Goal: Transaction & Acquisition: Purchase product/service

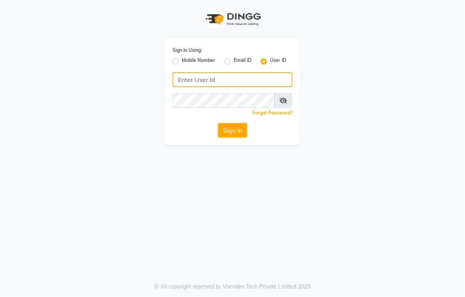
click at [223, 78] on input "Username" at bounding box center [233, 79] width 120 height 15
type input "hairaffairn"
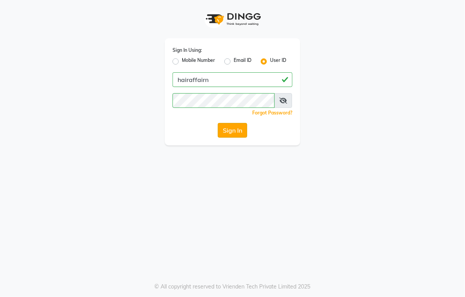
click at [235, 130] on button "Sign In" at bounding box center [232, 130] width 29 height 15
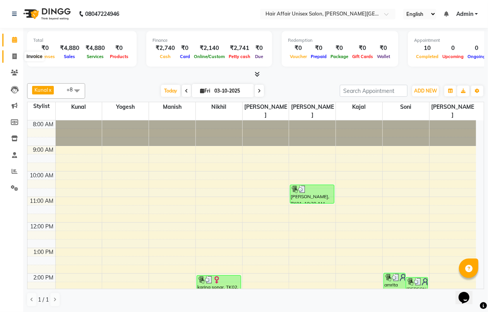
click at [14, 59] on span at bounding box center [15, 56] width 14 height 9
select select "service"
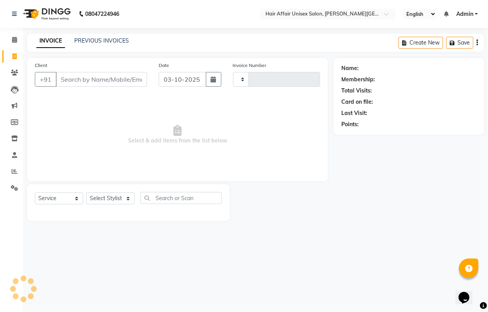
type input "1939"
select select "6225"
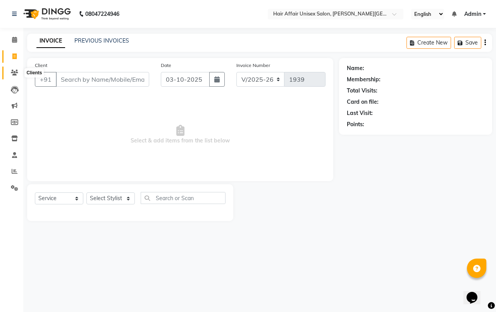
click at [15, 72] on icon at bounding box center [14, 73] width 7 height 6
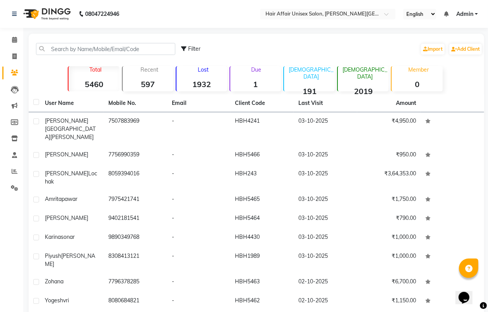
click at [211, 81] on strong "1932" at bounding box center [202, 84] width 51 height 10
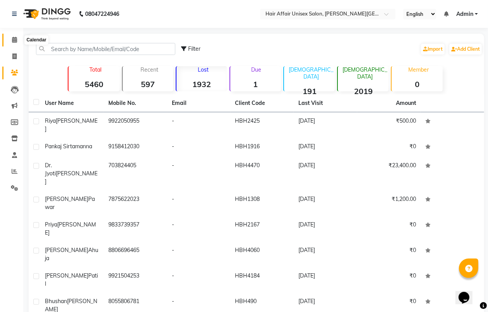
click at [16, 37] on icon at bounding box center [14, 40] width 5 height 6
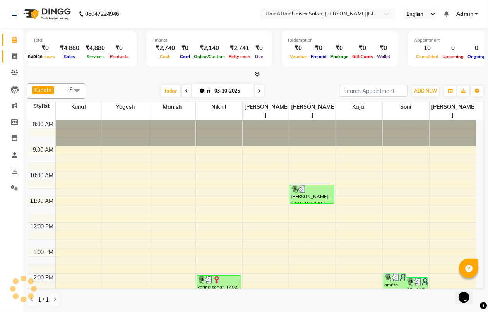
click at [14, 56] on icon at bounding box center [14, 56] width 4 height 6
select select "service"
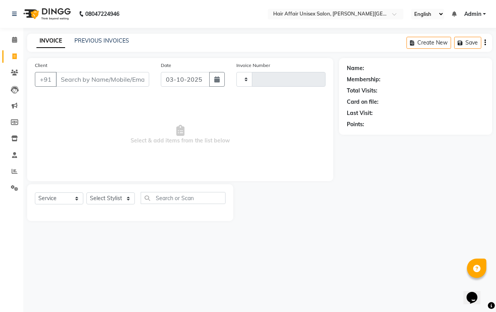
type input "1939"
select select "6225"
click at [9, 75] on span at bounding box center [15, 73] width 14 height 9
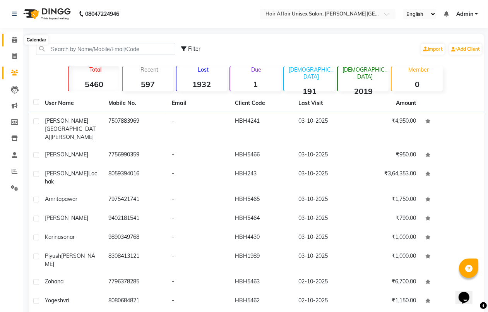
click at [15, 41] on icon at bounding box center [14, 40] width 5 height 6
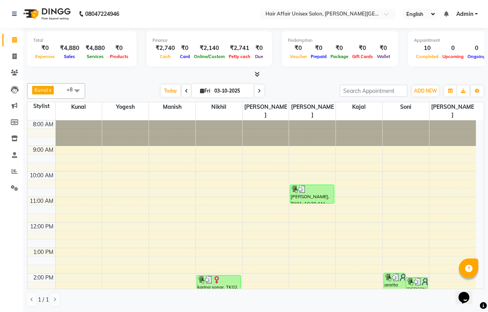
click at [154, 202] on div "8:00 AM 9:00 AM 10:00 AM 11:00 AM 12:00 PM 1:00 PM 2:00 PM 3:00 PM 4:00 PM 5:00…" at bounding box center [251, 311] width 449 height 383
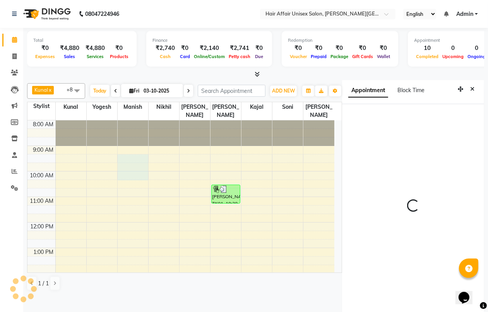
scroll to position [3, 0]
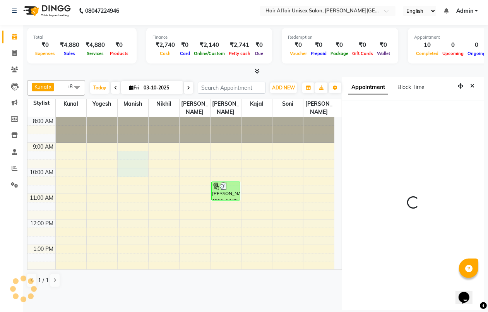
select select "555"
select select "51190"
select select "tentative"
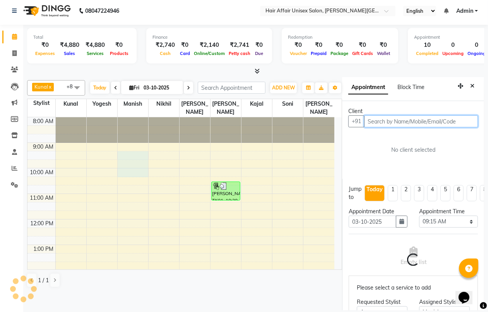
click at [45, 214] on tbody "8:00 AM 9:00 AM 10:00 AM 11:00 AM 12:00 PM 1:00 PM 2:00 PM 3:00 PM 4:00 PM 5:00…" at bounding box center [180, 308] width 307 height 383
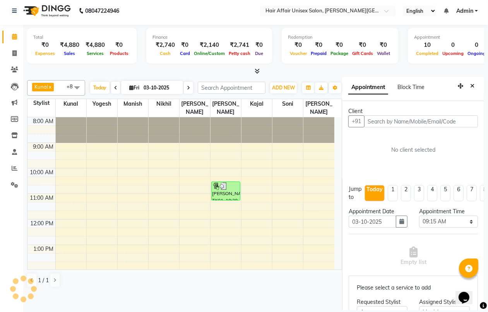
click at [0, 209] on div "Calendar Invoice Clients Leads Marketing Members Inventory Staff Reports Settin…" at bounding box center [52, 160] width 105 height 282
drag, startPoint x: 0, startPoint y: 183, endPoint x: 0, endPoint y: 177, distance: 5.8
click at [0, 182] on li "Settings" at bounding box center [11, 185] width 23 height 17
click at [0, 184] on li "Settings" at bounding box center [11, 185] width 23 height 17
click at [14, 53] on icon at bounding box center [14, 53] width 4 height 6
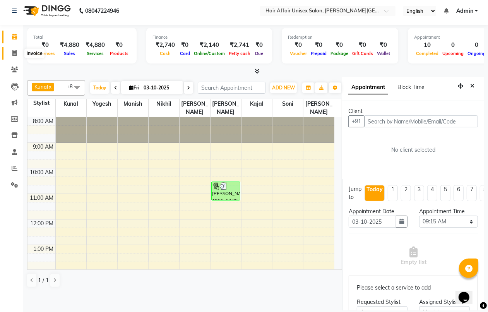
select select "service"
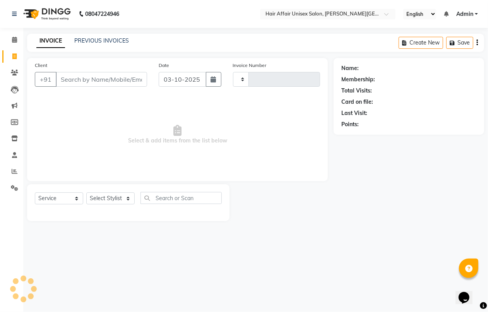
type input "1939"
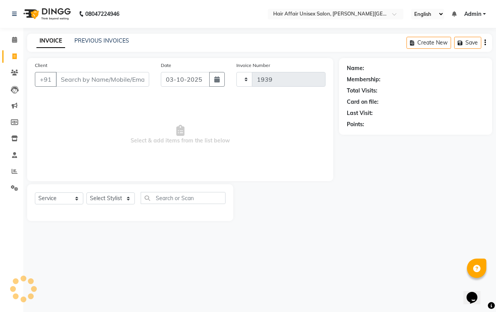
select select "6225"
click at [61, 78] on input "Client" at bounding box center [102, 79] width 93 height 15
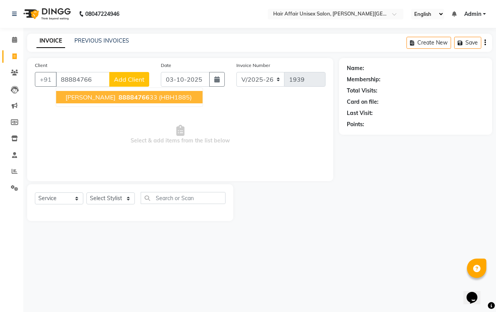
click at [81, 101] on button "Palak Hasani 88884766 33 (HBH1885)" at bounding box center [129, 97] width 146 height 12
type input "8888476633"
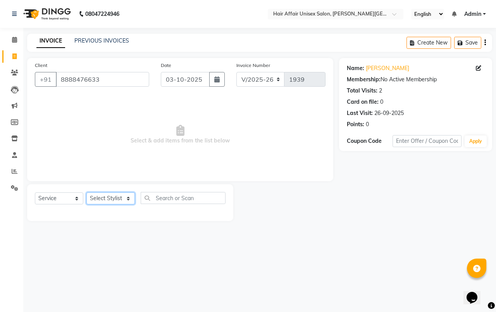
click at [126, 197] on select "Select Stylist Anand harpal kajal Kunal Manish Nikhil soni Vihan yogesh" at bounding box center [110, 198] width 48 height 12
select select "66024"
click at [86, 192] on select "Select Stylist Anand harpal kajal Kunal Manish Nikhil soni Vihan yogesh" at bounding box center [110, 198] width 48 height 12
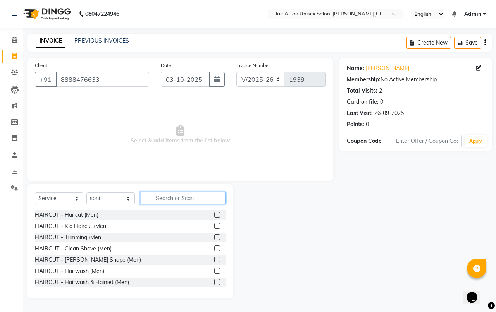
click at [162, 197] on input "text" at bounding box center [183, 198] width 85 height 12
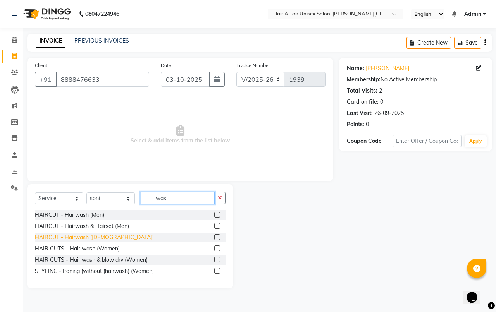
type input "was"
click at [92, 235] on div "HAIRCUT - Hairwash (female)" at bounding box center [94, 237] width 119 height 8
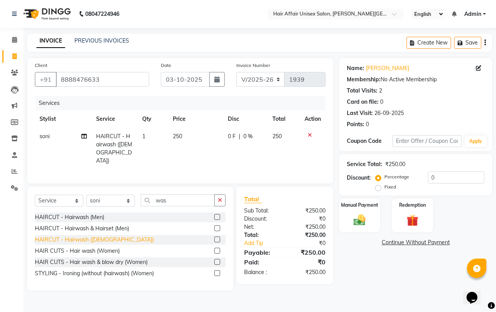
click at [90, 240] on div "HAIRCUT - Hairwash (female)" at bounding box center [94, 240] width 119 height 8
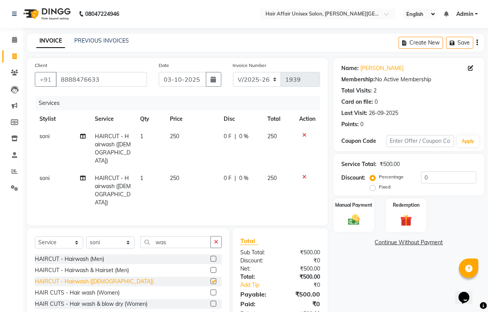
checkbox input "false"
click at [43, 175] on span "soni" at bounding box center [44, 178] width 10 height 7
select select "66024"
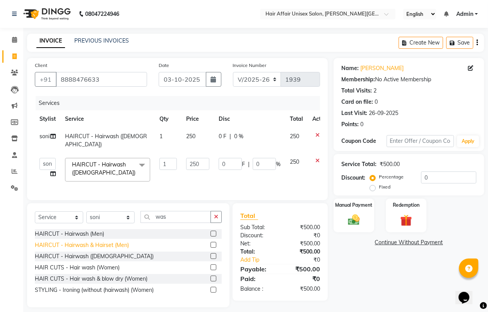
click at [83, 266] on div "HAIR CUTS - Hair wash (Women)" at bounding box center [77, 268] width 85 height 8
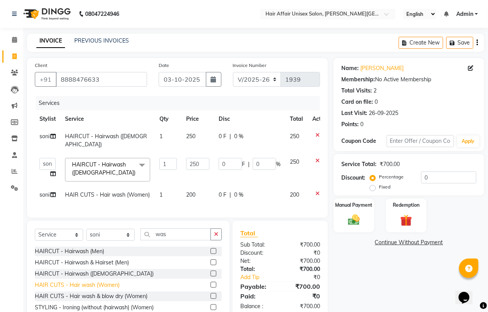
click at [78, 285] on div "HAIR CUTS - Hair wash (Women)" at bounding box center [77, 285] width 85 height 8
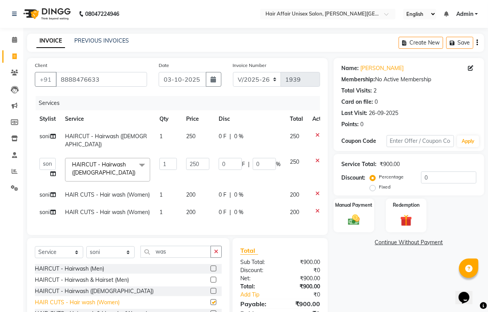
checkbox input "false"
click at [317, 134] on icon at bounding box center [318, 134] width 4 height 5
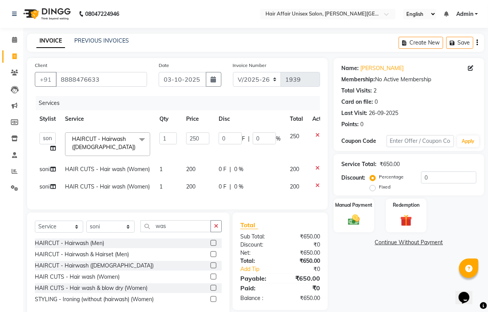
click at [316, 134] on icon at bounding box center [318, 134] width 4 height 5
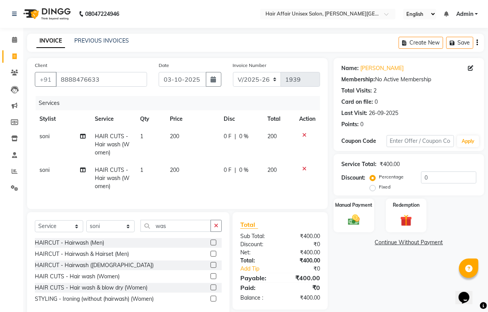
click at [49, 170] on span "soni" at bounding box center [44, 169] width 10 height 7
select select "66024"
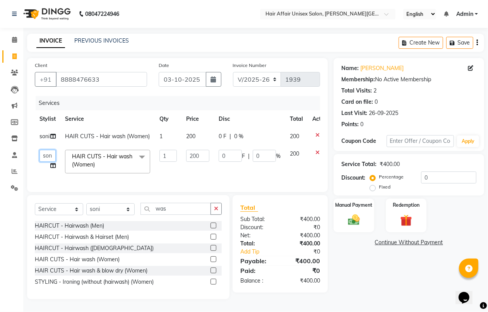
click at [48, 155] on select "Anand harpal kajal Kunal Manish Nikhil soni Vihan yogesh" at bounding box center [47, 156] width 16 height 12
click at [351, 228] on div "Manual Payment" at bounding box center [354, 215] width 42 height 35
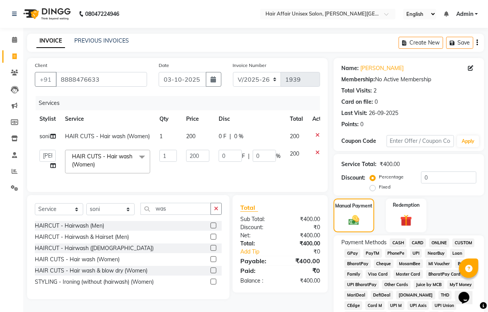
click at [401, 245] on span "CASH" at bounding box center [398, 243] width 17 height 9
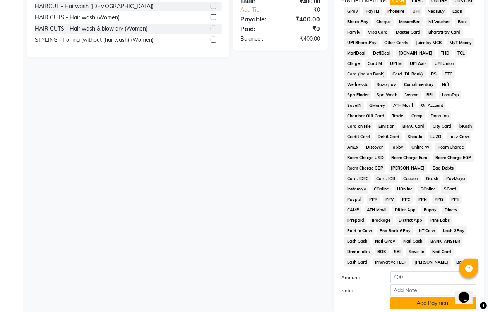
click at [409, 297] on button "Add Payment" at bounding box center [434, 303] width 86 height 12
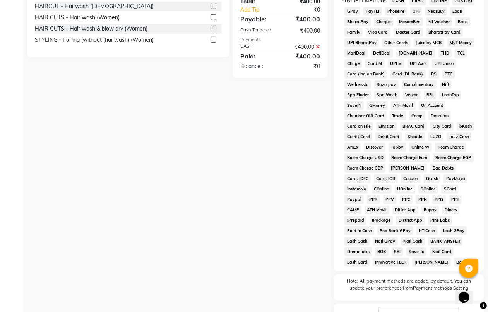
scroll to position [302, 0]
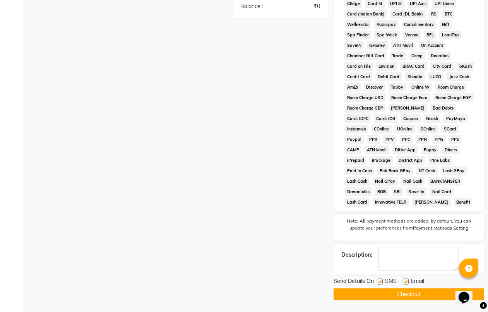
click at [412, 294] on button "Checkout" at bounding box center [409, 294] width 151 height 12
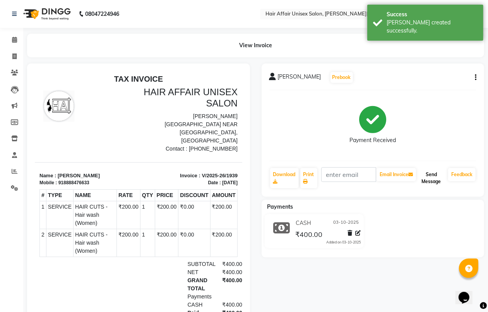
click at [429, 178] on button "Send Message" at bounding box center [431, 178] width 27 height 20
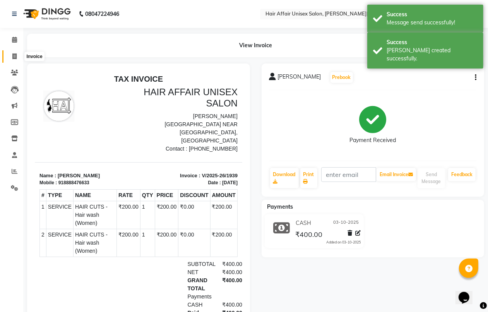
click at [13, 57] on icon at bounding box center [14, 56] width 4 height 6
select select "6225"
select select "service"
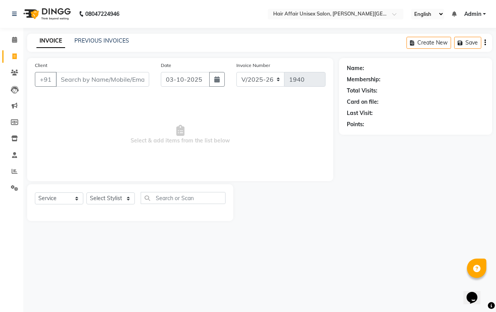
drag, startPoint x: 111, startPoint y: 79, endPoint x: 115, endPoint y: 77, distance: 4.3
click at [115, 78] on input "Client" at bounding box center [102, 79] width 93 height 15
type input "9307875907"
click at [136, 81] on span "Add Client" at bounding box center [129, 80] width 31 height 8
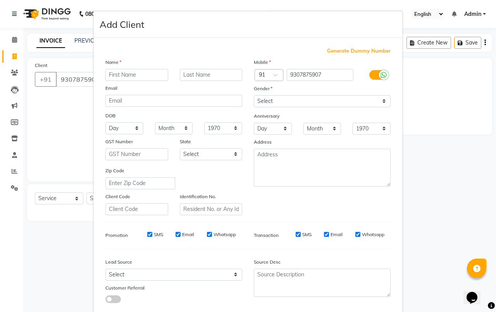
click at [134, 74] on input "text" at bounding box center [136, 75] width 63 height 12
type input "vidhi"
type input "bagul"
click at [319, 99] on select "Select Male Female Other Prefer Not To Say" at bounding box center [322, 101] width 137 height 12
select select "female"
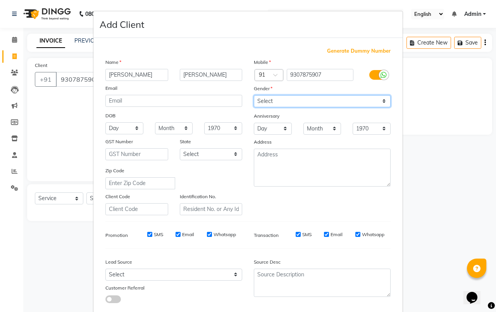
click at [254, 95] on select "Select Male Female Other Prefer Not To Say" at bounding box center [322, 101] width 137 height 12
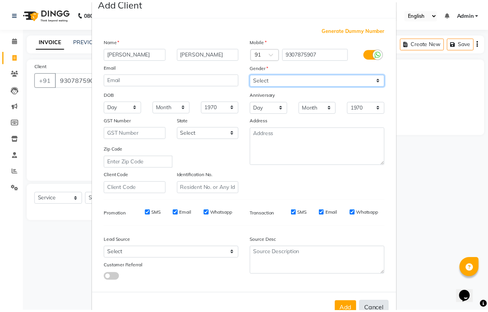
scroll to position [43, 0]
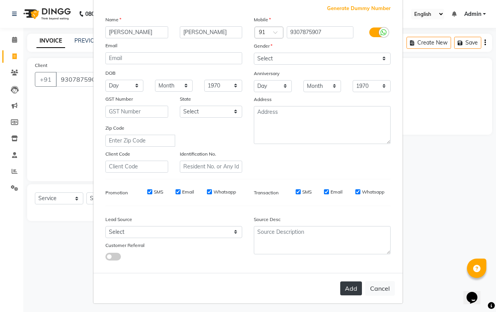
click at [354, 285] on button "Add" at bounding box center [351, 288] width 22 height 14
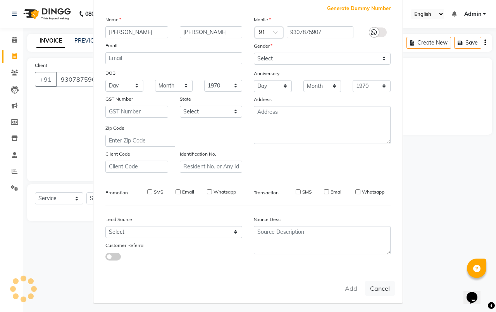
select select
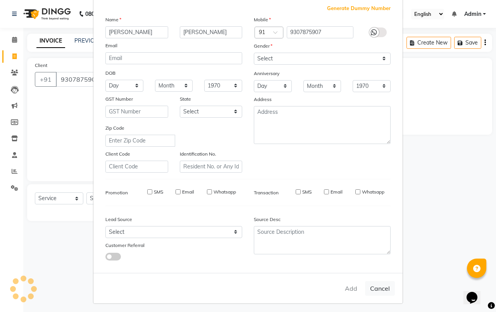
select select
checkbox input "false"
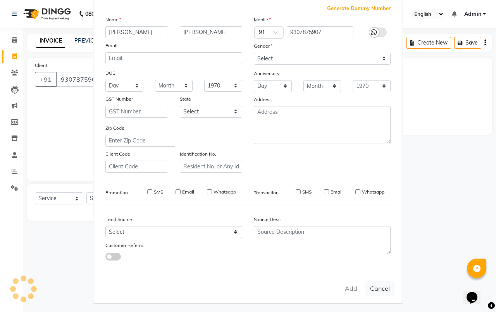
checkbox input "false"
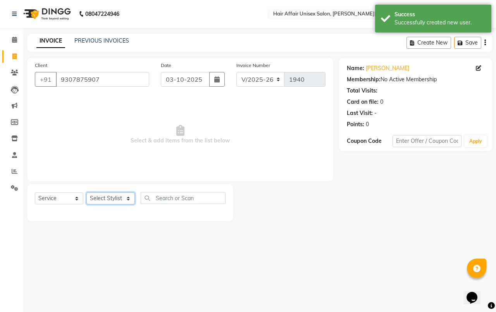
drag, startPoint x: 115, startPoint y: 199, endPoint x: 117, endPoint y: 192, distance: 6.4
click at [115, 199] on select "Select Stylist Anand harpal kajal Kunal Manish Nikhil soni Vihan yogesh" at bounding box center [110, 198] width 48 height 12
select select "60041"
click at [86, 192] on select "Select Stylist Anand harpal kajal Kunal Manish Nikhil soni Vihan yogesh" at bounding box center [110, 198] width 48 height 12
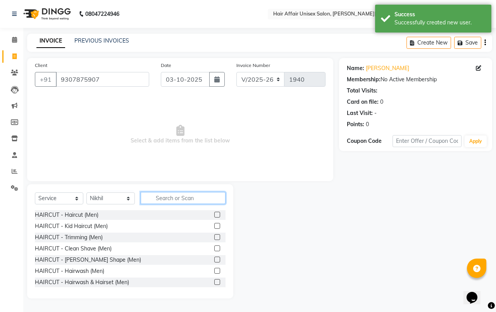
click at [175, 194] on input "text" at bounding box center [183, 198] width 85 height 12
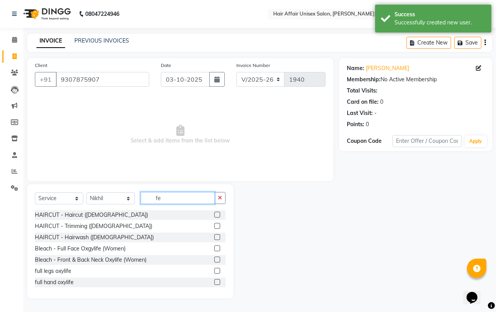
type input "fe"
drag, startPoint x: 209, startPoint y: 209, endPoint x: 209, endPoint y: 214, distance: 4.6
click at [209, 214] on div "Select Service Product Membership Package Voucher Prepaid Gift Card Select Styl…" at bounding box center [130, 241] width 206 height 114
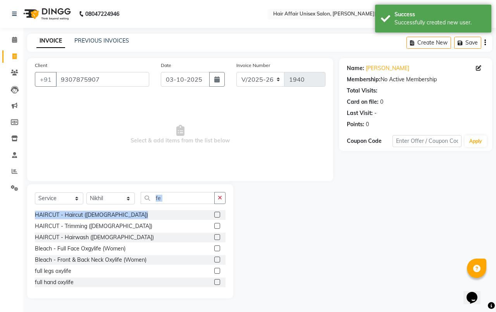
click at [214, 215] on label at bounding box center [217, 215] width 6 height 6
click at [214, 215] on input "checkbox" at bounding box center [216, 215] width 5 height 5
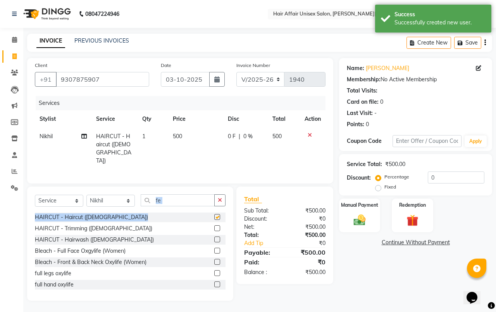
checkbox input "false"
drag, startPoint x: 346, startPoint y: 222, endPoint x: 356, endPoint y: 220, distance: 10.7
click at [347, 223] on div "Manual Payment" at bounding box center [359, 216] width 43 height 36
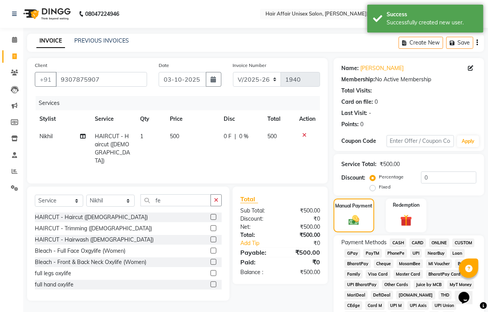
scroll to position [97, 0]
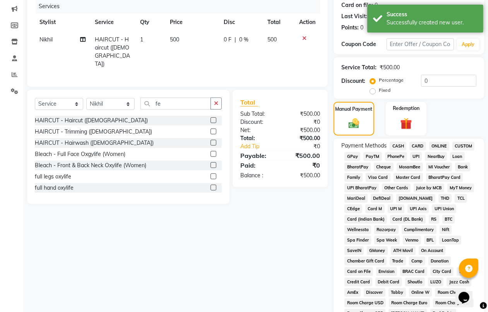
click at [394, 156] on span "PhonePe" at bounding box center [396, 156] width 22 height 9
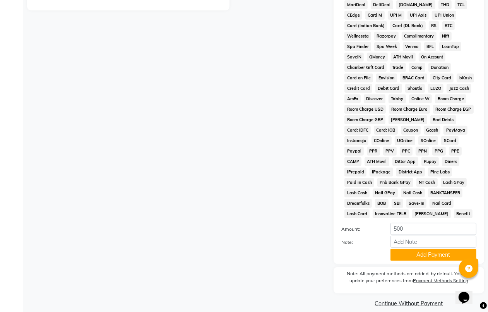
scroll to position [298, 0]
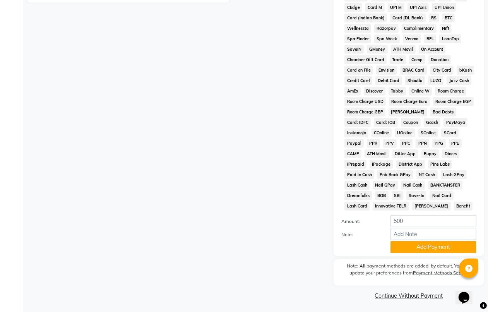
click at [429, 242] on button "Add Payment" at bounding box center [434, 247] width 86 height 12
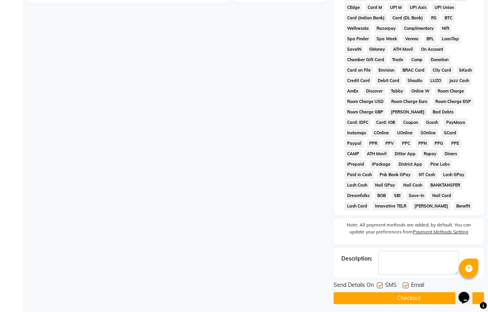
scroll to position [302, 0]
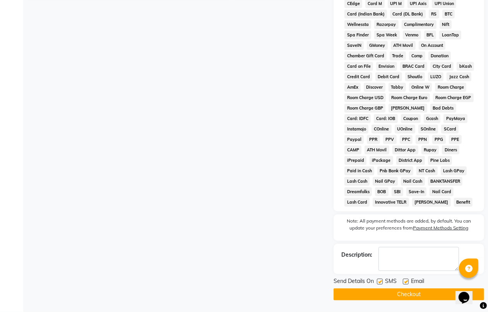
click at [434, 291] on button "Checkout" at bounding box center [409, 294] width 151 height 12
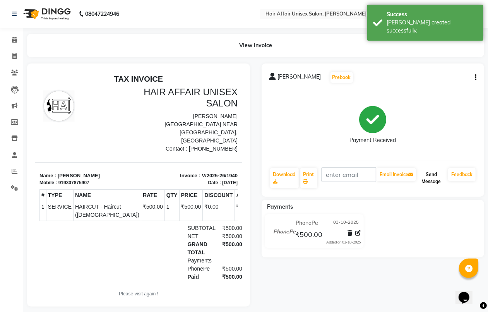
click at [435, 173] on button "Send Message" at bounding box center [431, 178] width 27 height 20
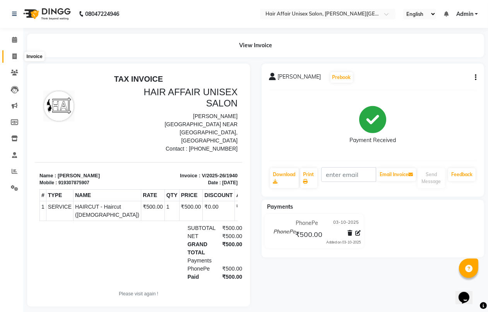
click at [14, 55] on icon at bounding box center [14, 56] width 4 height 6
select select "service"
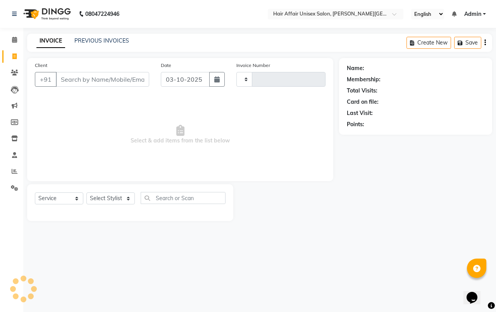
type input "1941"
select select "6225"
click at [128, 196] on select "Select Stylist" at bounding box center [110, 198] width 48 height 12
select select "66024"
click at [86, 192] on select "Select Stylist Anand harpal kajal Kunal Manish Nikhil soni Vihan yogesh" at bounding box center [110, 198] width 48 height 12
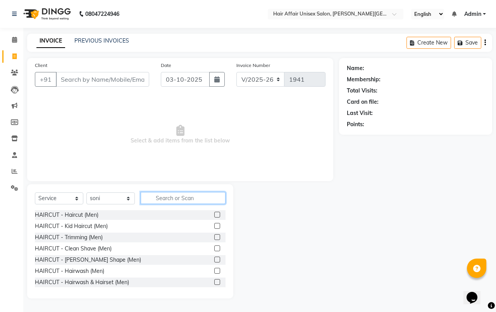
click at [157, 198] on input "text" at bounding box center [183, 198] width 85 height 12
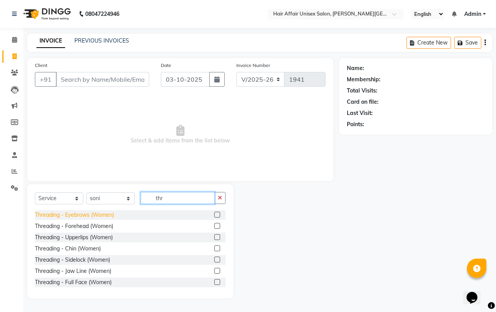
type input "thr"
click at [92, 216] on div "Threading - Eyebrows (Women)" at bounding box center [74, 215] width 79 height 8
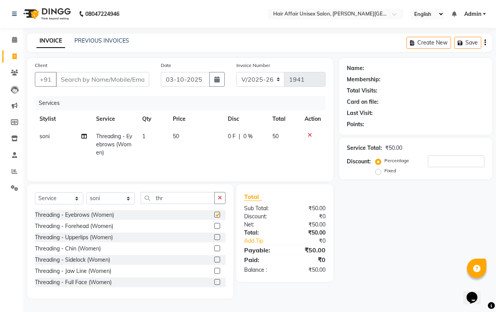
checkbox input "false"
drag, startPoint x: 169, startPoint y: 198, endPoint x: 165, endPoint y: 199, distance: 4.3
click at [168, 199] on input "thr" at bounding box center [178, 198] width 74 height 12
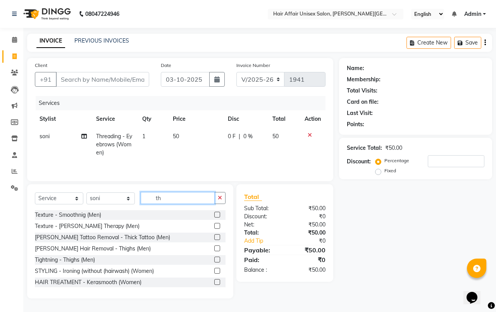
type input "t"
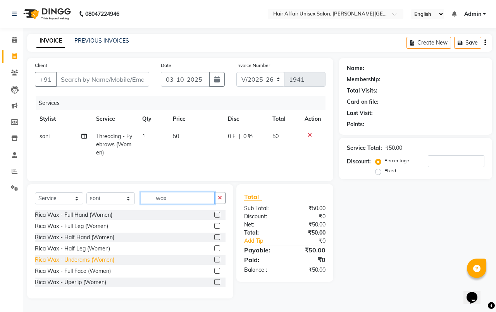
type input "wax"
click at [98, 263] on div "Rica Wax - Underams (Women)" at bounding box center [74, 260] width 79 height 8
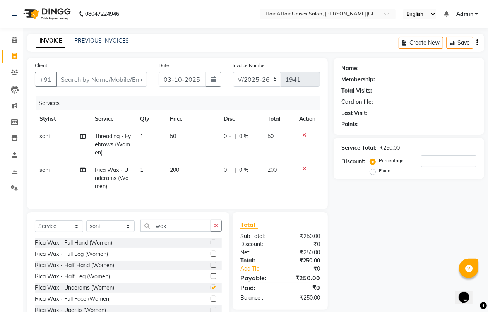
checkbox input "false"
click at [142, 136] on span "1" at bounding box center [141, 136] width 3 height 7
select select "66024"
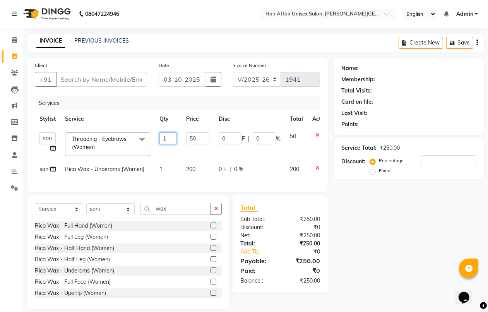
click at [167, 137] on input "1" at bounding box center [168, 138] width 17 height 12
type input "2"
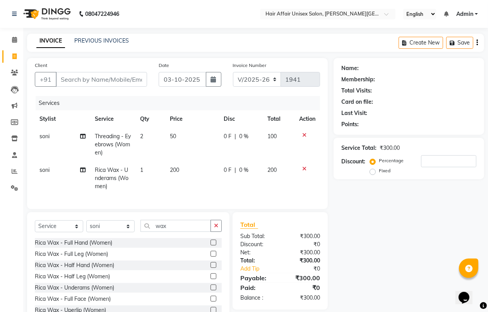
click at [166, 154] on tr "soni Threading - Eyebrows (Women) 2 50 0 F | 0 % 100" at bounding box center [177, 145] width 285 height 34
click at [128, 232] on select "Select Stylist Anand harpal kajal Kunal Manish Nikhil soni Vihan yogesh" at bounding box center [110, 226] width 48 height 12
select select "60041"
click at [86, 227] on select "Select Stylist Anand harpal kajal Kunal Manish Nikhil soni Vihan yogesh" at bounding box center [110, 226] width 48 height 12
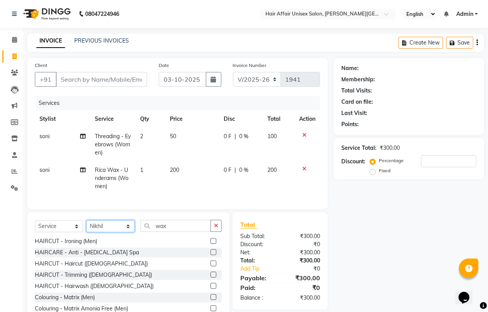
scroll to position [97, 0]
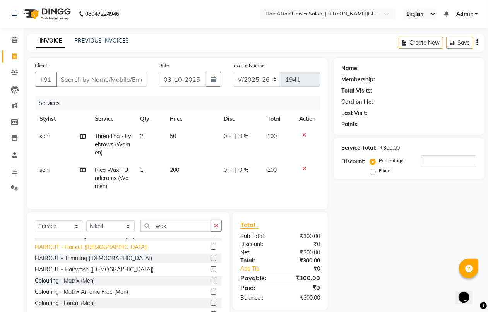
click at [82, 251] on div "HAIRCUT - Haircut (female)" at bounding box center [91, 247] width 113 height 8
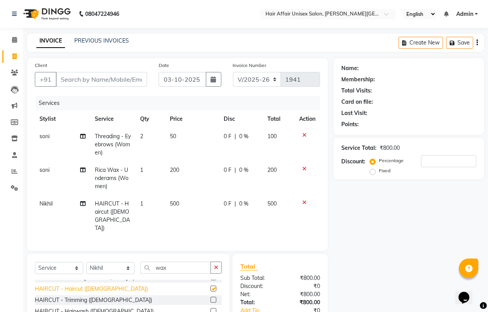
checkbox input "false"
drag, startPoint x: 114, startPoint y: 88, endPoint x: 112, endPoint y: 82, distance: 6.5
click at [113, 88] on div "Client +91" at bounding box center [91, 77] width 124 height 32
click at [112, 82] on input "Client" at bounding box center [101, 79] width 91 height 15
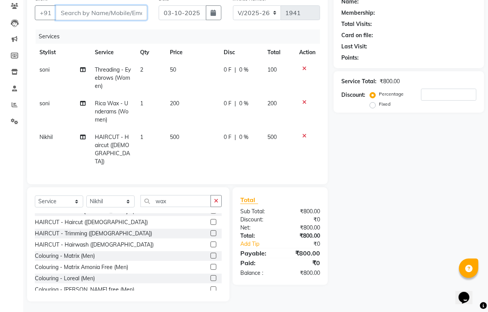
scroll to position [0, 0]
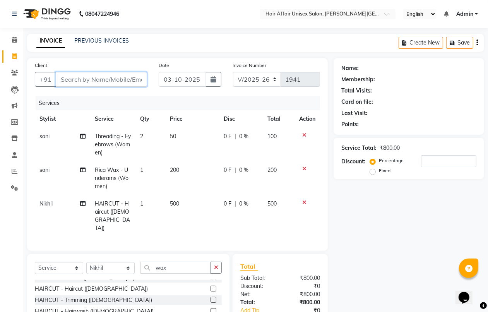
click at [65, 83] on input "Client" at bounding box center [101, 79] width 91 height 15
click at [60, 82] on input "Client" at bounding box center [101, 79] width 91 height 15
type input "9"
type input "0"
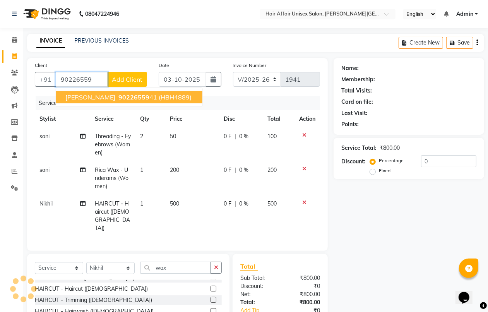
click at [73, 99] on span "Sunanda Vasave" at bounding box center [90, 97] width 50 height 8
type input "9022655941"
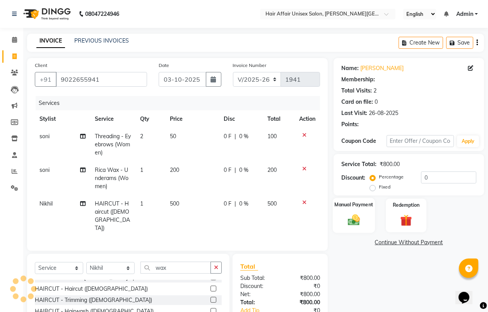
click at [361, 221] on img at bounding box center [353, 220] width 19 height 14
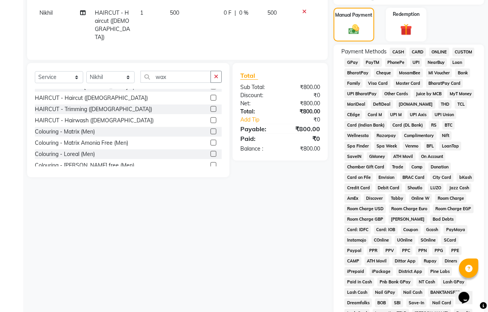
scroll to position [194, 0]
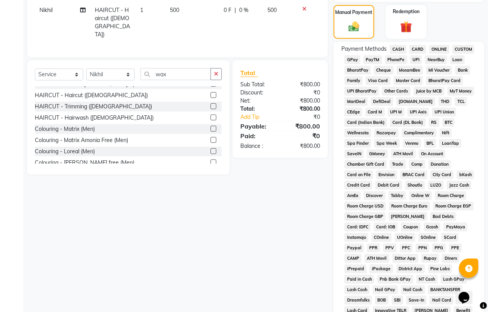
click at [394, 60] on span "PhonePe" at bounding box center [396, 59] width 22 height 9
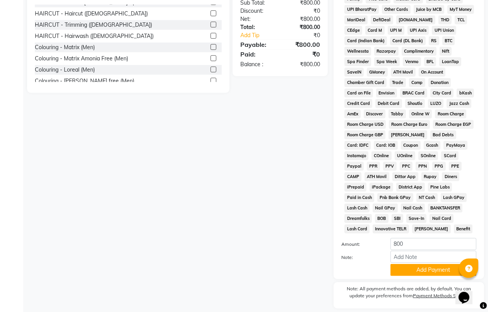
scroll to position [298, 0]
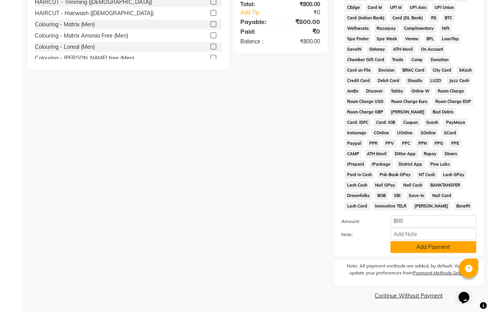
click at [410, 246] on button "Add Payment" at bounding box center [434, 247] width 86 height 12
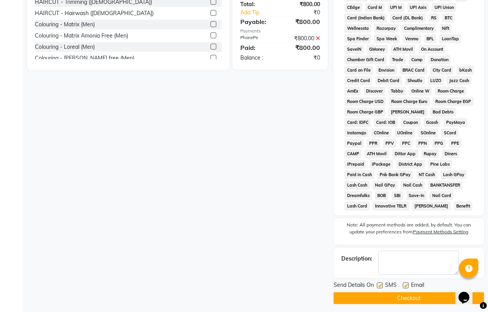
scroll to position [302, 0]
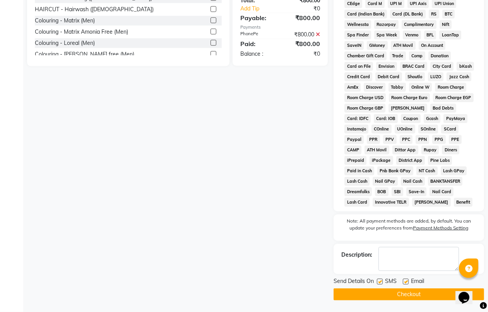
click at [407, 289] on button "Checkout" at bounding box center [409, 294] width 151 height 12
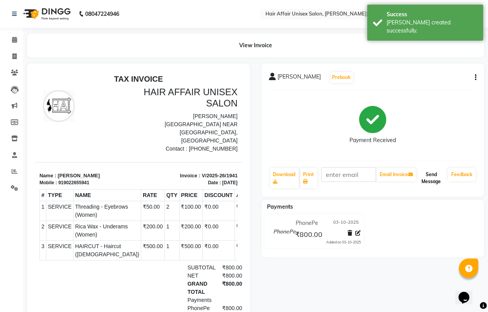
click at [435, 178] on button "Send Message" at bounding box center [431, 178] width 27 height 20
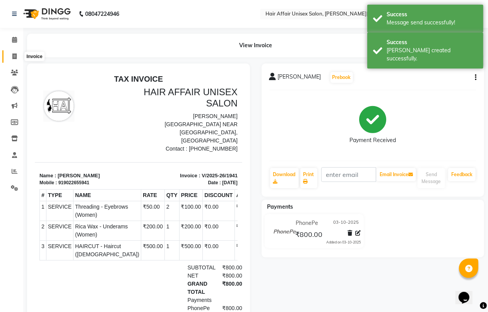
click at [14, 56] on icon at bounding box center [14, 56] width 4 height 6
select select "service"
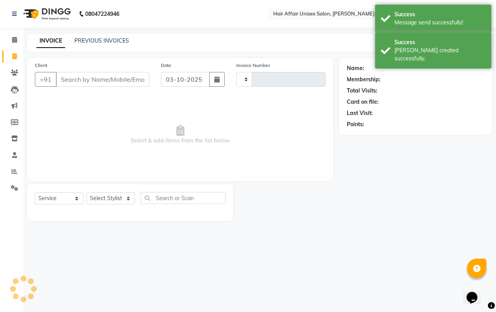
type input "1942"
select select "6225"
click at [16, 38] on icon at bounding box center [14, 40] width 5 height 6
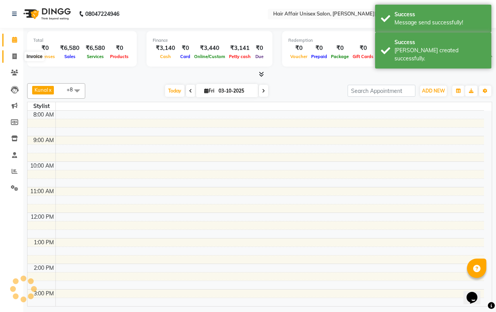
click at [14, 53] on icon at bounding box center [14, 56] width 4 height 6
select select "service"
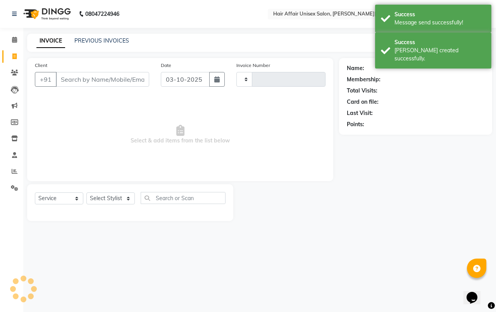
type input "1942"
select select "6225"
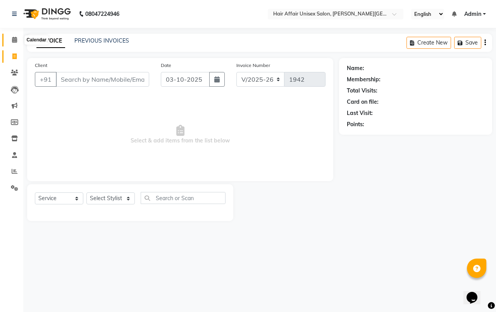
click at [14, 37] on icon at bounding box center [14, 40] width 5 height 6
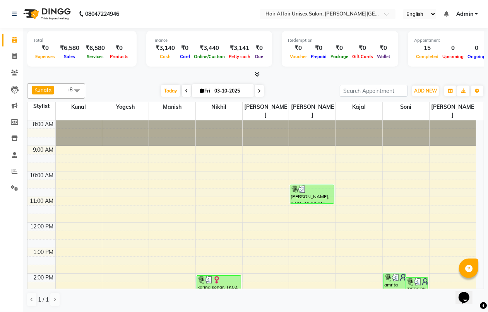
click at [256, 75] on icon at bounding box center [257, 74] width 5 height 6
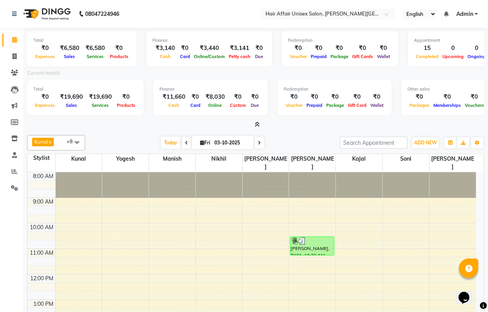
click at [262, 75] on div "Current month" at bounding box center [255, 74] width 469 height 11
click at [261, 74] on div "Current month" at bounding box center [255, 74] width 469 height 11
click at [227, 72] on div "Current month" at bounding box center [255, 74] width 469 height 11
click at [232, 72] on div "Current month" at bounding box center [255, 74] width 469 height 11
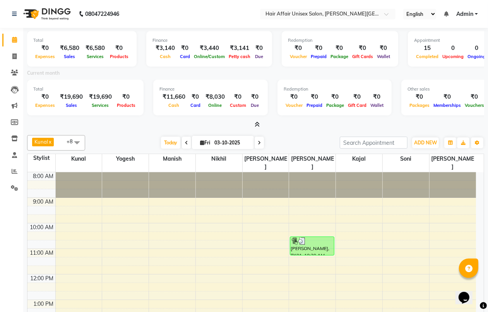
click at [232, 72] on div "Current month" at bounding box center [255, 74] width 469 height 11
click at [239, 78] on div "Current month" at bounding box center [255, 74] width 469 height 11
click at [251, 86] on div "Finance" at bounding box center [211, 89] width 102 height 7
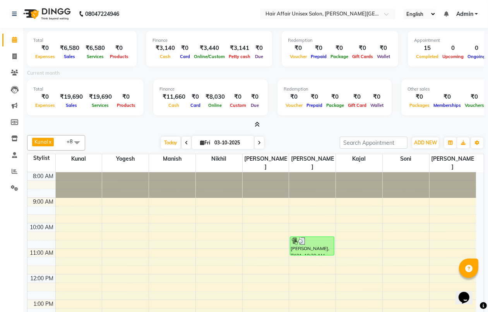
click at [257, 124] on icon at bounding box center [257, 125] width 5 height 6
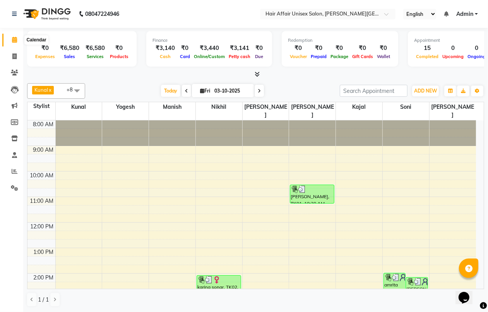
click at [15, 39] on icon at bounding box center [14, 40] width 5 height 6
click at [13, 57] on icon at bounding box center [14, 56] width 4 height 6
select select "service"
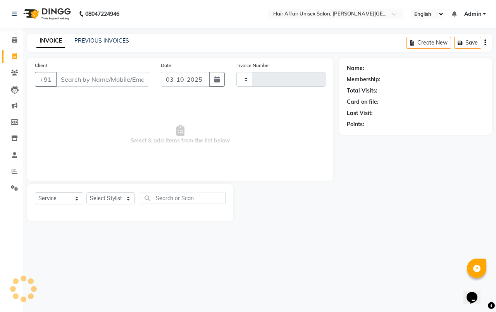
type input "1942"
select select "6225"
click at [13, 74] on icon at bounding box center [14, 73] width 7 height 6
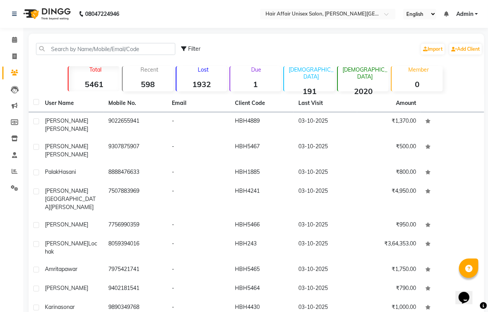
click at [206, 82] on strong "1932" at bounding box center [202, 84] width 51 height 10
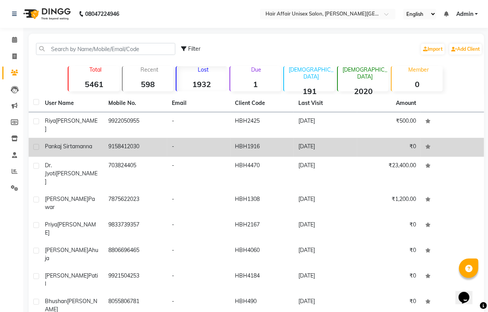
scroll to position [29, 0]
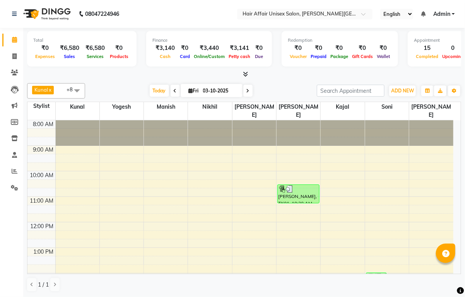
scroll to position [211, 0]
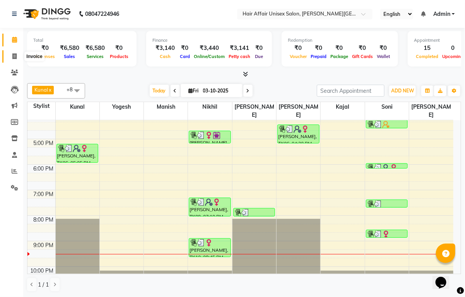
click at [15, 57] on icon at bounding box center [14, 56] width 4 height 6
select select "service"
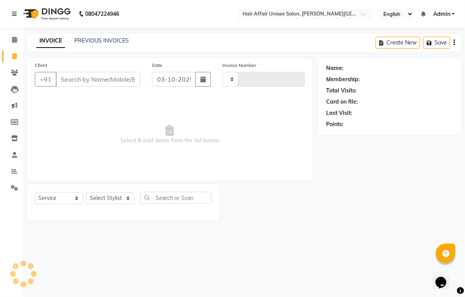
type input "1942"
select select "6225"
click at [13, 57] on icon at bounding box center [14, 56] width 4 height 6
select select "service"
type input "1942"
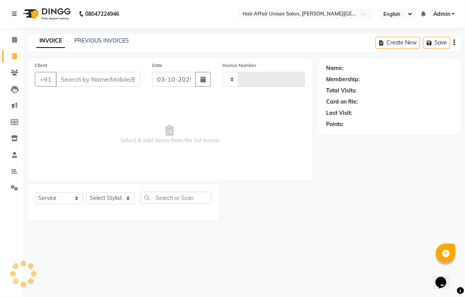
select select "6225"
click at [16, 74] on icon at bounding box center [14, 73] width 7 height 6
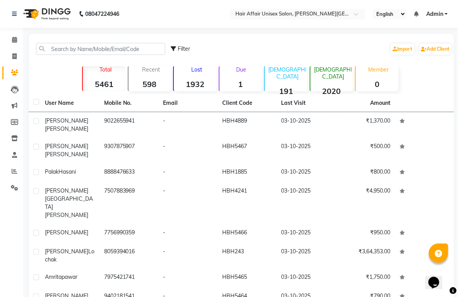
click at [228, 82] on strong "1" at bounding box center [241, 84] width 43 height 10
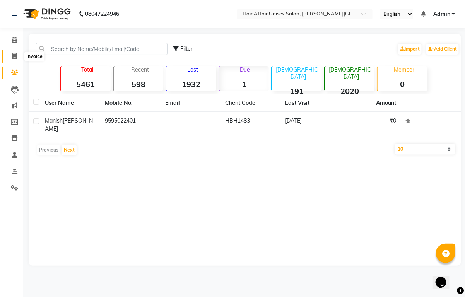
click at [17, 56] on span at bounding box center [15, 56] width 14 height 9
select select "service"
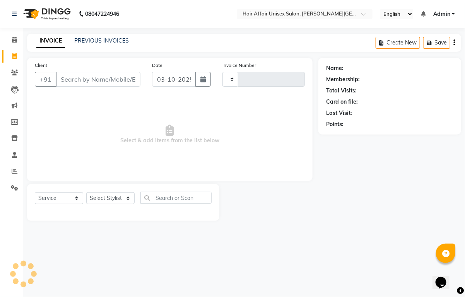
type input "1942"
select select "6225"
click at [17, 72] on icon at bounding box center [14, 73] width 7 height 6
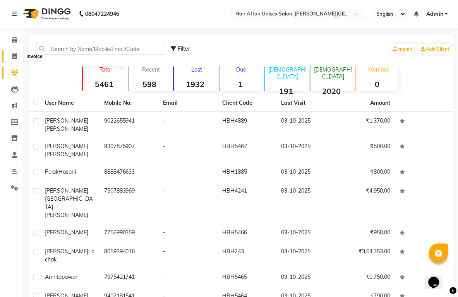
click at [15, 57] on icon at bounding box center [14, 56] width 4 height 6
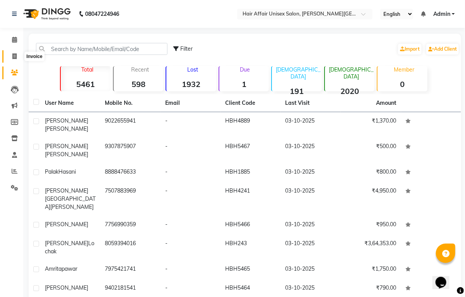
select select "6225"
select select "service"
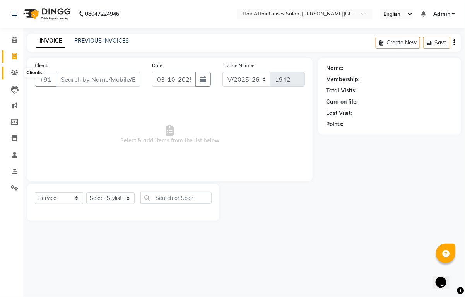
click at [14, 71] on icon at bounding box center [14, 73] width 7 height 6
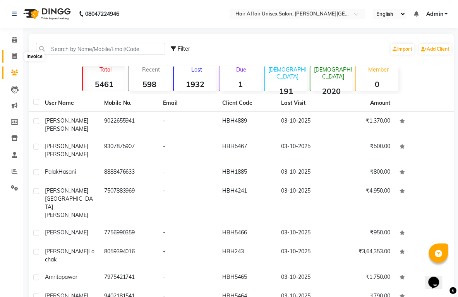
click at [16, 57] on icon at bounding box center [14, 56] width 4 height 6
select select "service"
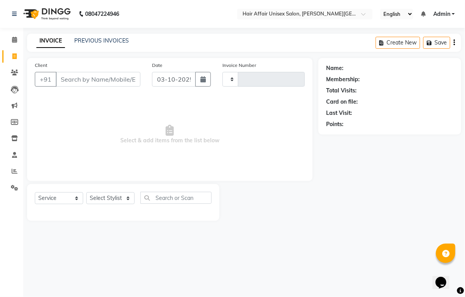
type input "1942"
select select "6225"
click at [14, 72] on icon at bounding box center [14, 73] width 7 height 6
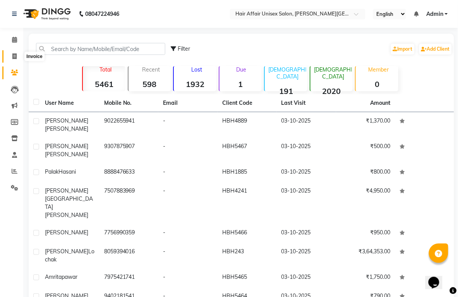
click at [12, 55] on icon at bounding box center [14, 56] width 4 height 6
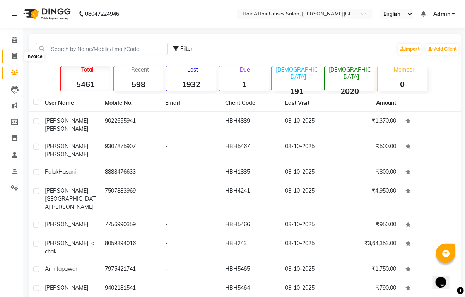
select select "6225"
select select "service"
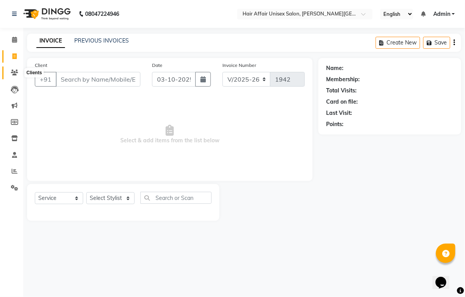
click at [15, 71] on icon at bounding box center [14, 73] width 7 height 6
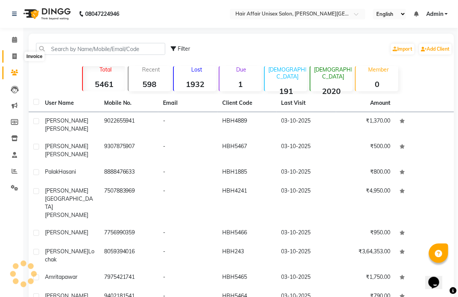
click at [15, 55] on icon at bounding box center [14, 56] width 4 height 6
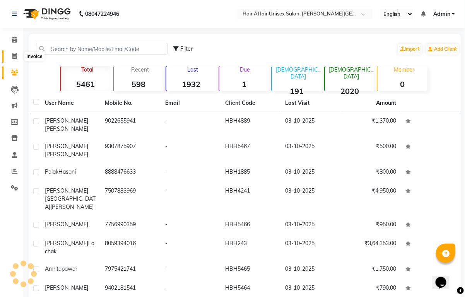
select select "6225"
select select "service"
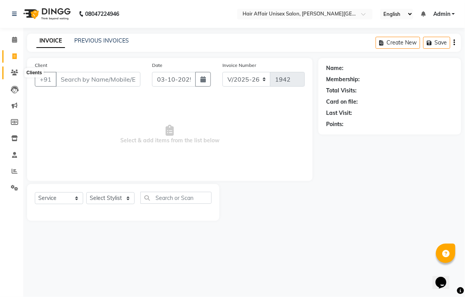
click at [15, 72] on icon at bounding box center [14, 73] width 7 height 6
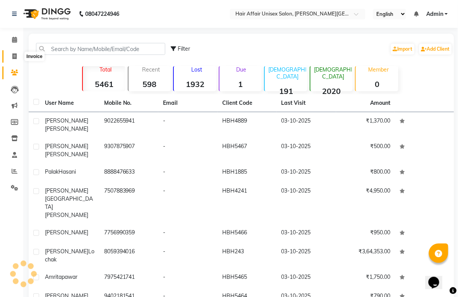
click at [12, 55] on span at bounding box center [15, 56] width 14 height 9
select select "service"
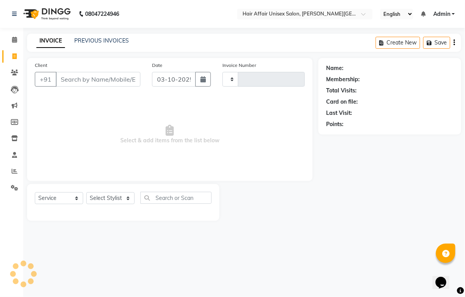
type input "1942"
select select "6225"
click at [55, 201] on select "Select Service Product Membership Package Voucher Prepaid Gift Card" at bounding box center [59, 198] width 48 height 12
click at [35, 192] on select "Select Service Product Membership Package Voucher Prepaid Gift Card" at bounding box center [59, 198] width 48 height 12
click at [113, 199] on select "Select Stylist Anand harpal kajal Kunal Manish Nikhil soni Vihan yogesh" at bounding box center [110, 198] width 48 height 12
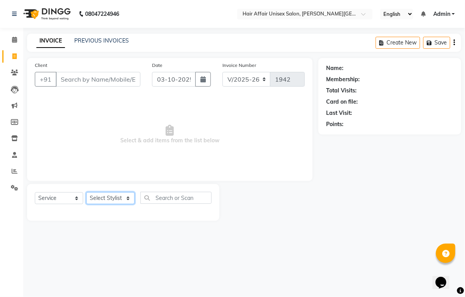
select select "46004"
click at [86, 192] on select "Select Stylist Anand harpal kajal Kunal Manish Nikhil soni Vihan yogesh" at bounding box center [110, 198] width 48 height 12
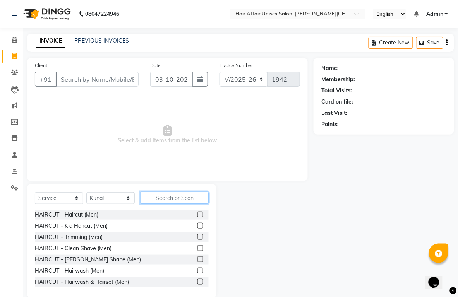
click at [162, 198] on input "text" at bounding box center [175, 198] width 68 height 12
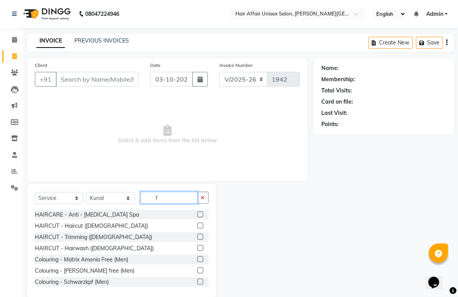
type input "f"
click at [197, 227] on div at bounding box center [202, 226] width 11 height 10
click at [197, 226] on label at bounding box center [200, 226] width 6 height 6
click at [197, 226] on input "checkbox" at bounding box center [199, 226] width 5 height 5
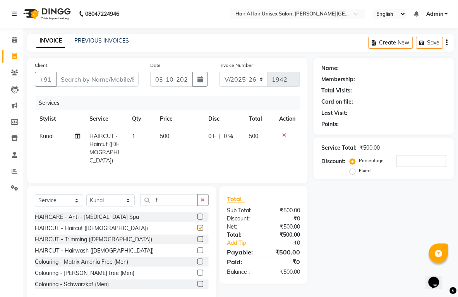
checkbox input "false"
click at [159, 135] on td "500" at bounding box center [180, 149] width 48 height 42
select select "46004"
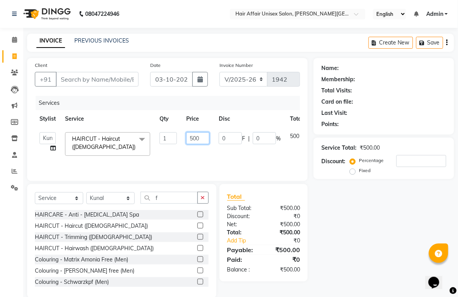
click at [201, 138] on input "500" at bounding box center [197, 138] width 23 height 12
type input "5"
type input "600"
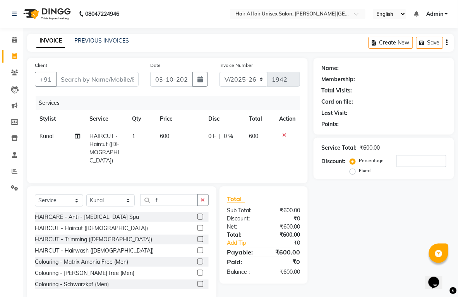
click at [201, 155] on td "600" at bounding box center [180, 149] width 48 height 42
select select "46004"
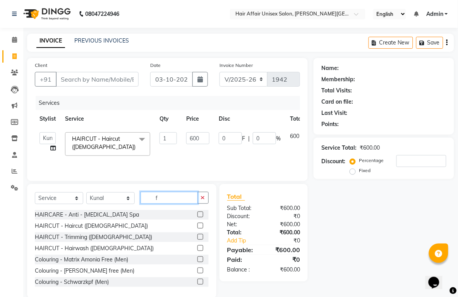
click at [175, 197] on input "f" at bounding box center [169, 198] width 57 height 12
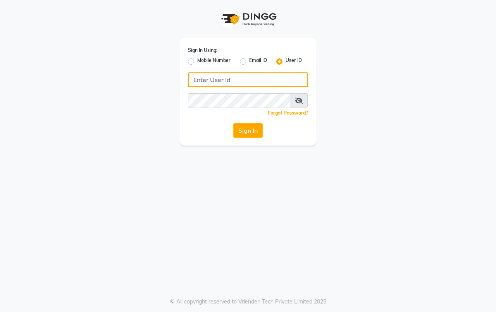
click at [249, 81] on input "Username" at bounding box center [248, 79] width 120 height 15
type input "HairaffairN"
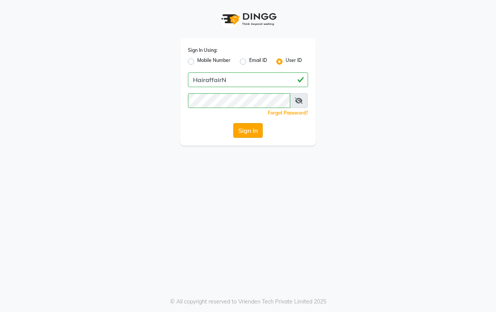
click at [245, 131] on button "Sign In" at bounding box center [247, 130] width 29 height 15
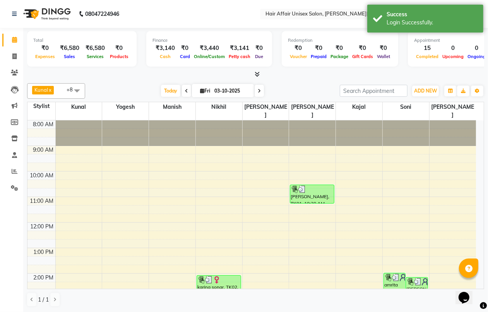
click at [259, 74] on icon at bounding box center [257, 74] width 5 height 6
